Goal: Information Seeking & Learning: Understand process/instructions

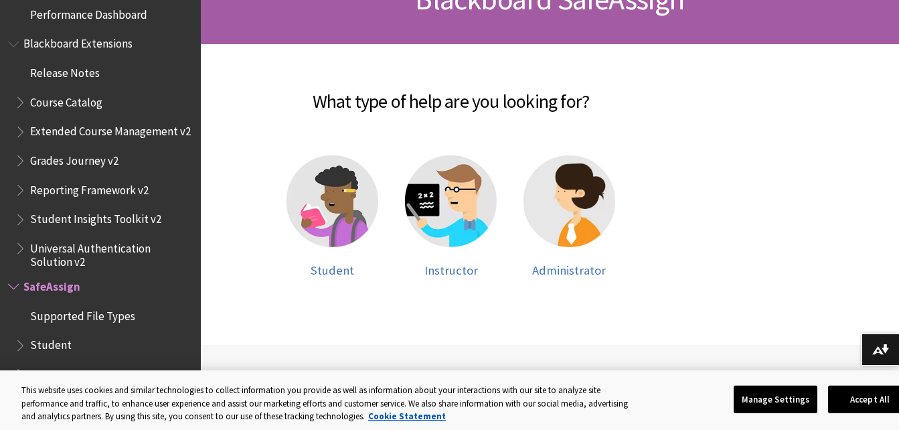
scroll to position [236, 0]
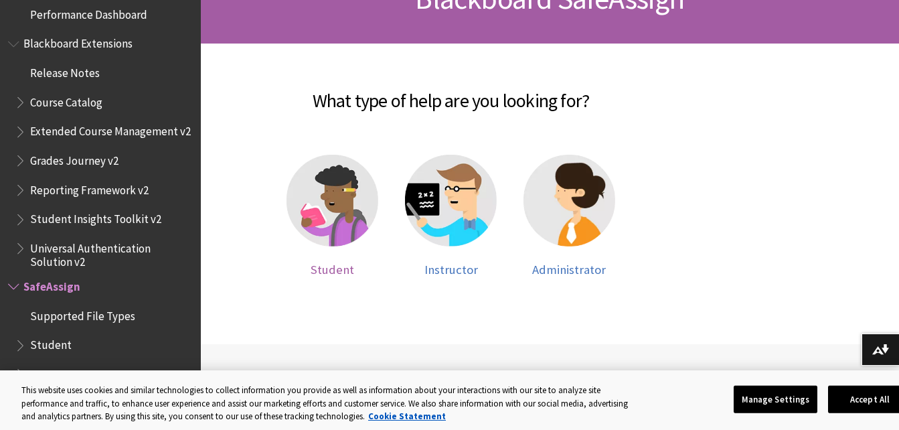
click at [317, 215] on img at bounding box center [332, 201] width 92 height 92
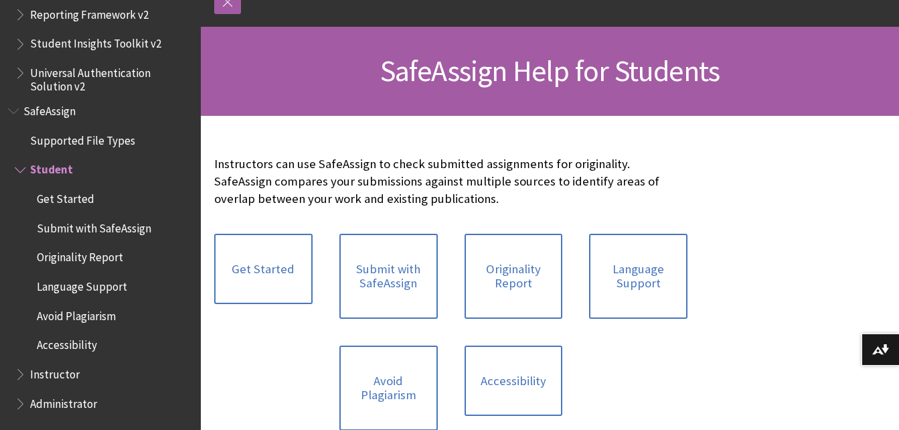
scroll to position [171, 0]
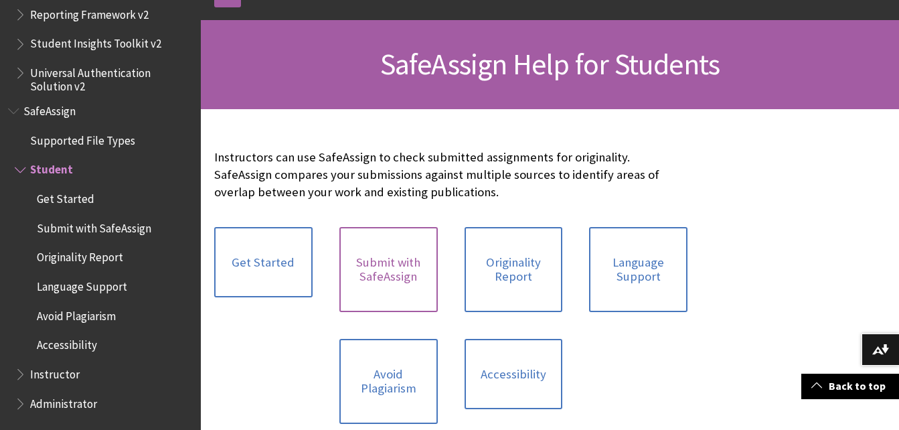
click at [404, 303] on link "Submit with SafeAssign" at bounding box center [388, 269] width 98 height 85
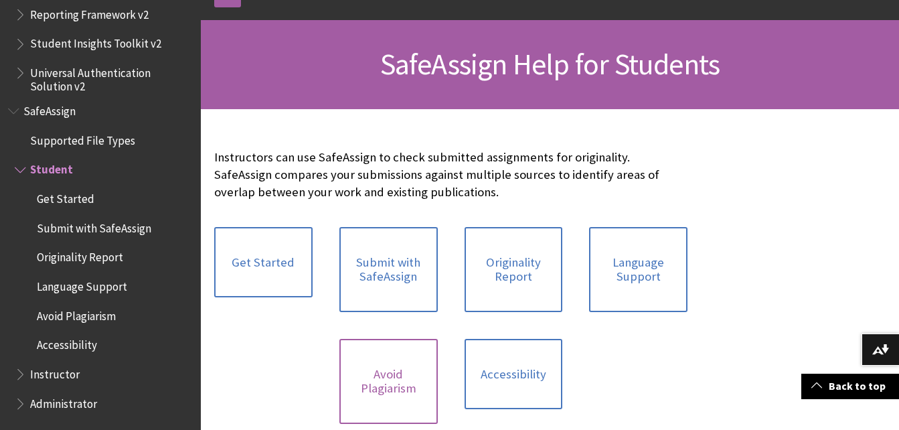
click at [405, 366] on link "Avoid Plagiarism" at bounding box center [388, 381] width 98 height 85
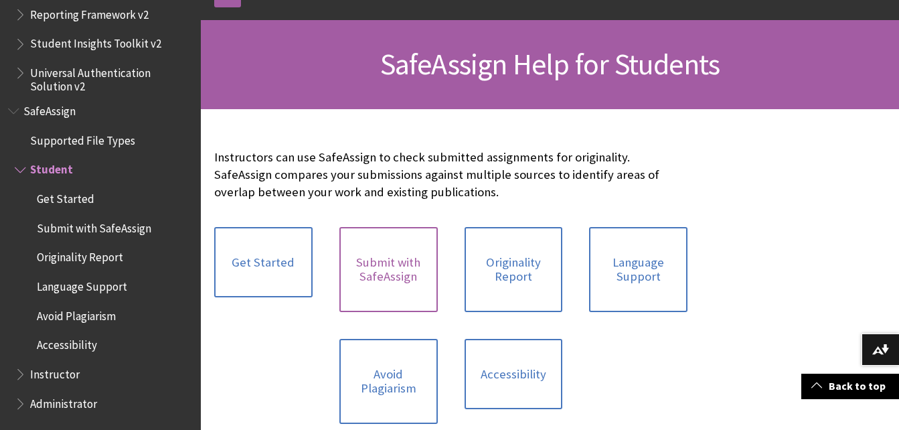
click at [406, 278] on link "Submit with SafeAssign" at bounding box center [388, 269] width 98 height 85
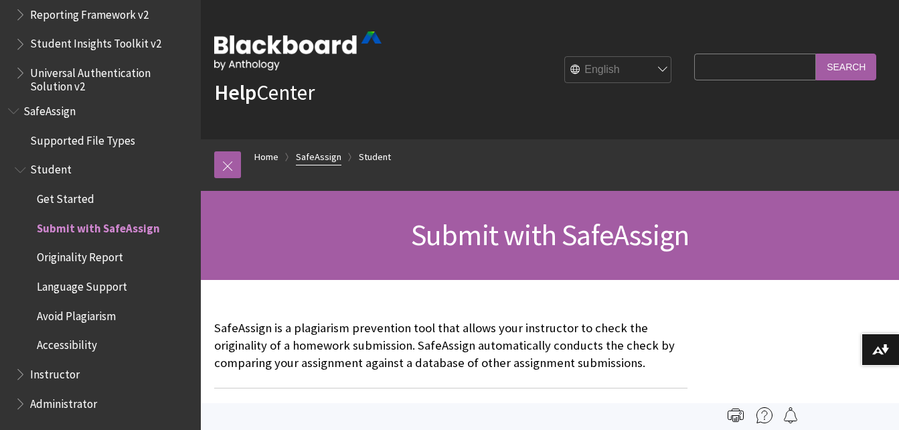
click at [314, 153] on link "SafeAssign" at bounding box center [319, 157] width 46 height 17
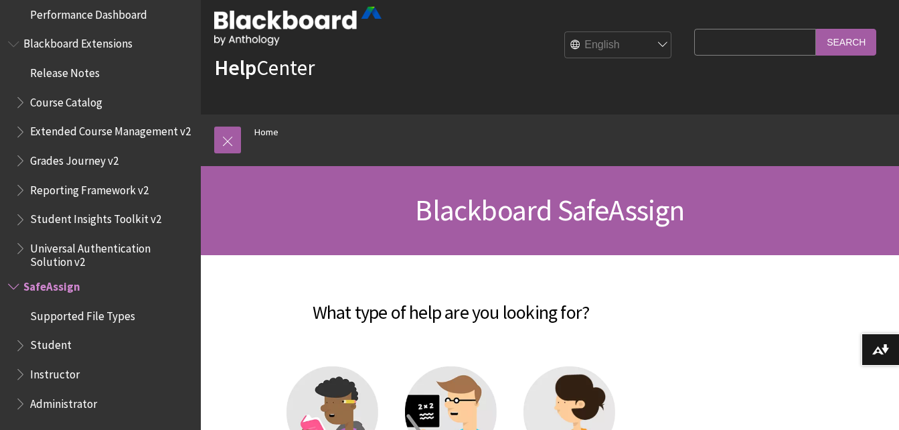
scroll to position [25, 0]
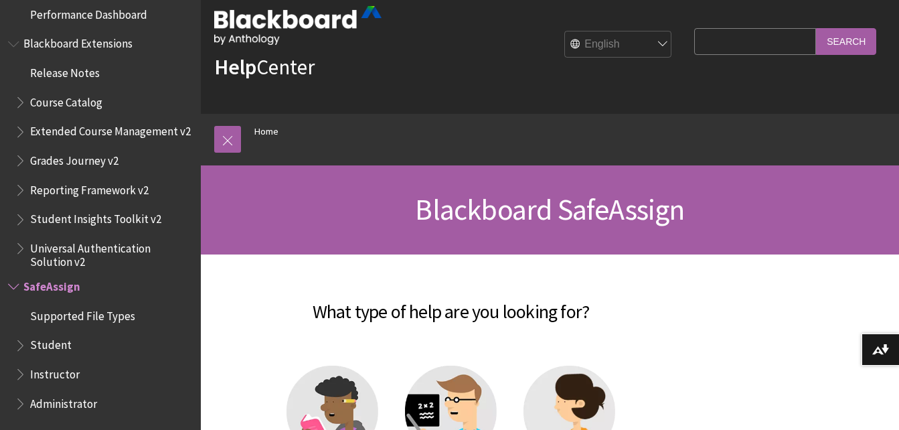
click at [56, 284] on span "SafeAssign" at bounding box center [51, 284] width 57 height 18
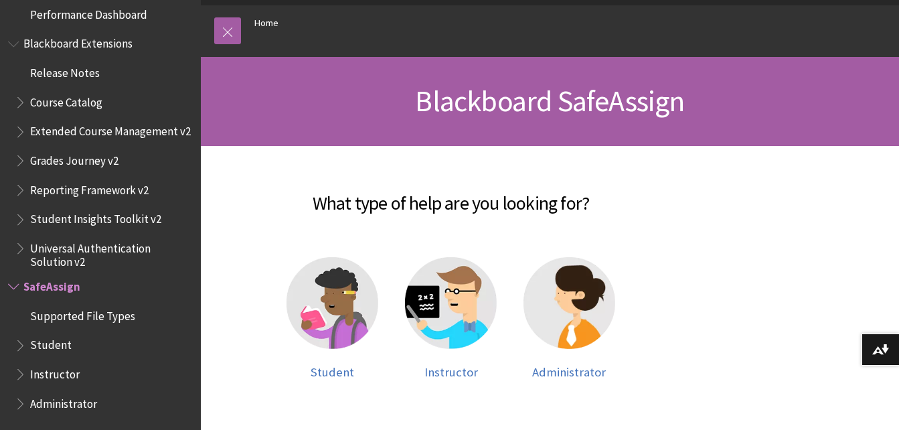
scroll to position [135, 0]
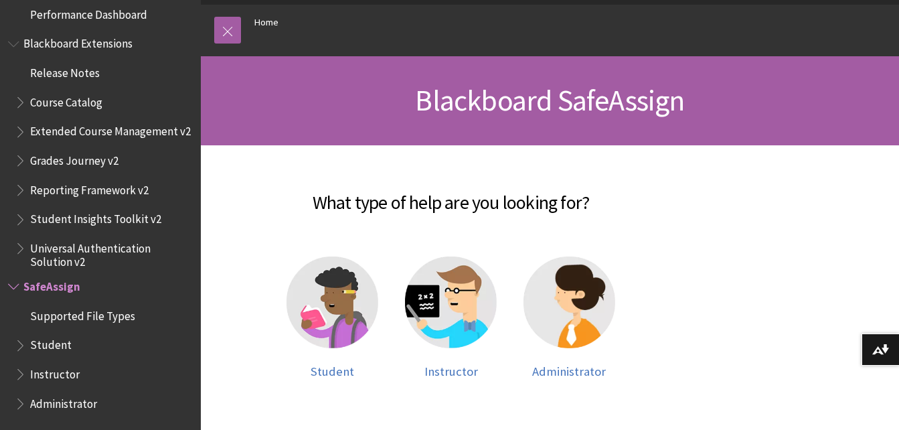
click at [50, 344] on span "Student" at bounding box center [50, 343] width 41 height 18
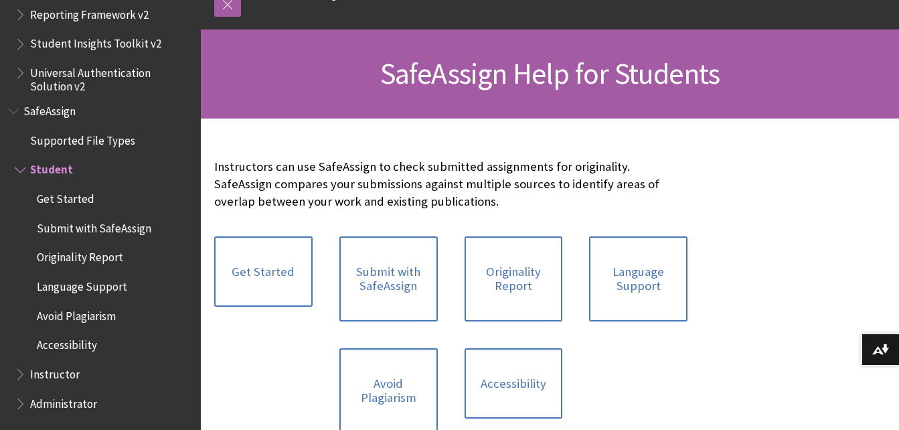
scroll to position [162, 0]
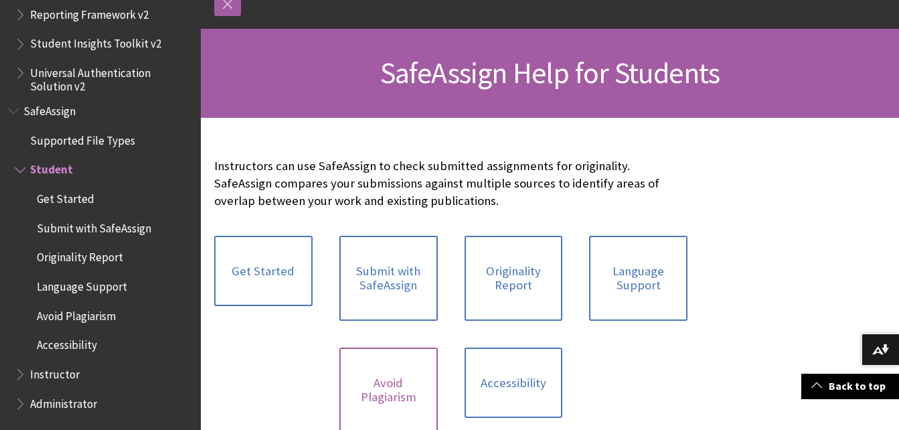
click at [380, 368] on link "Avoid Plagiarism" at bounding box center [388, 389] width 98 height 85
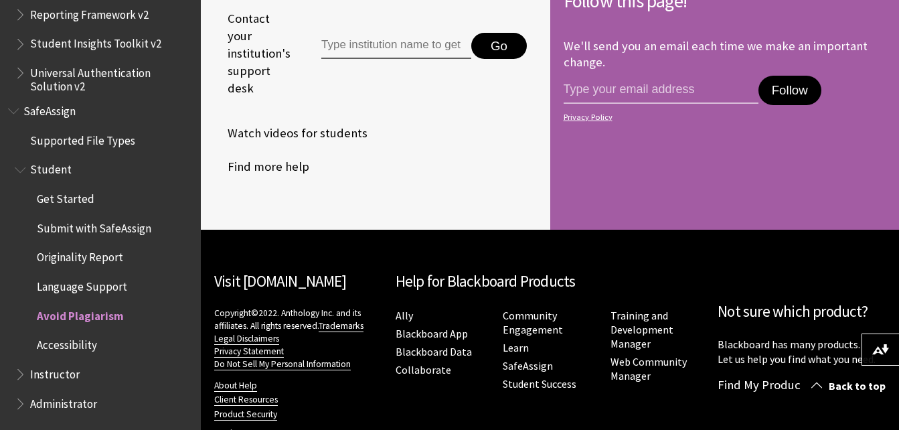
scroll to position [1605, 0]
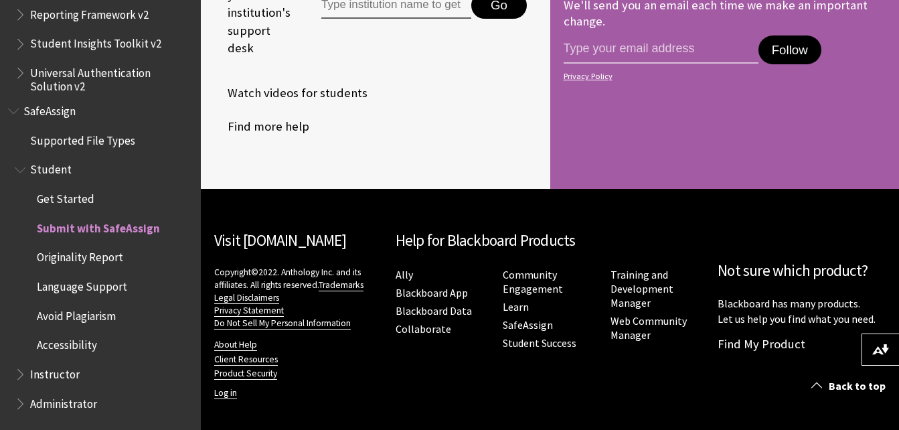
scroll to position [3476, 0]
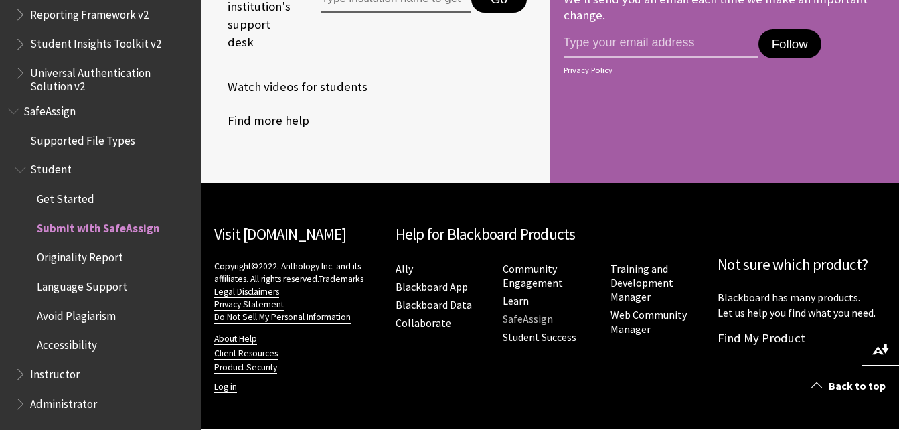
click at [516, 319] on link "SafeAssign" at bounding box center [528, 319] width 50 height 14
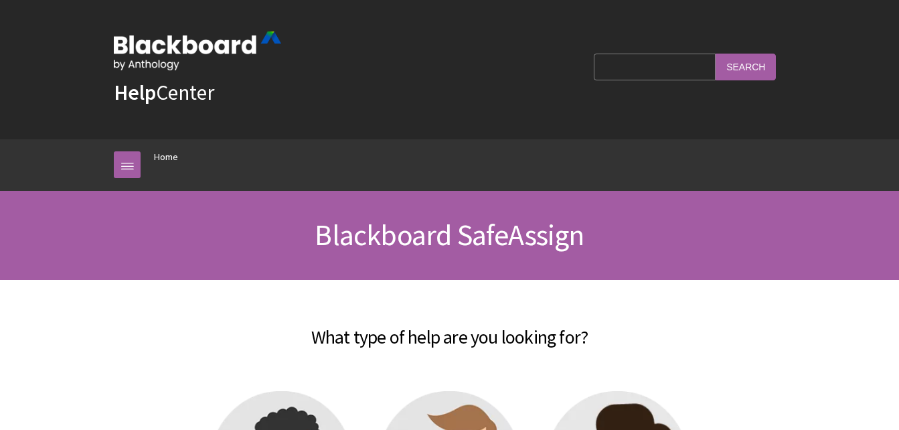
scroll to position [1432, 0]
